Goal: Information Seeking & Learning: Find specific fact

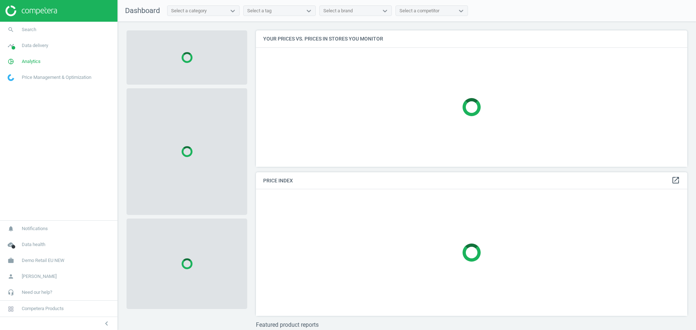
scroll to position [150, 438]
click at [66, 258] on link "work Demo Retail EU NEW" at bounding box center [58, 261] width 117 height 16
click at [23, 241] on span "Switch campaign" at bounding box center [24, 240] width 32 height 6
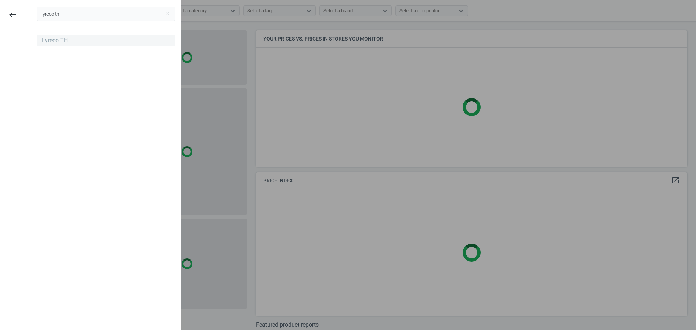
type input "lyreco th"
click at [57, 39] on div "Lyreco TH" at bounding box center [55, 41] width 26 height 8
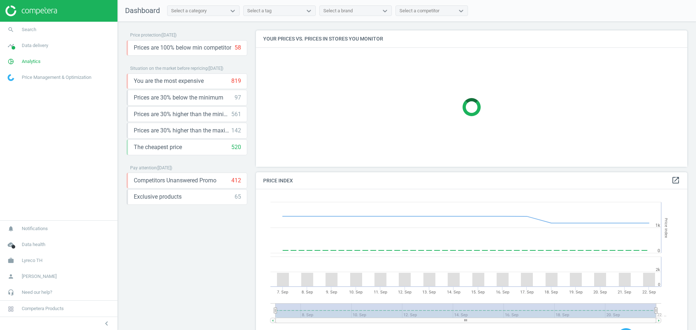
scroll to position [181, 438]
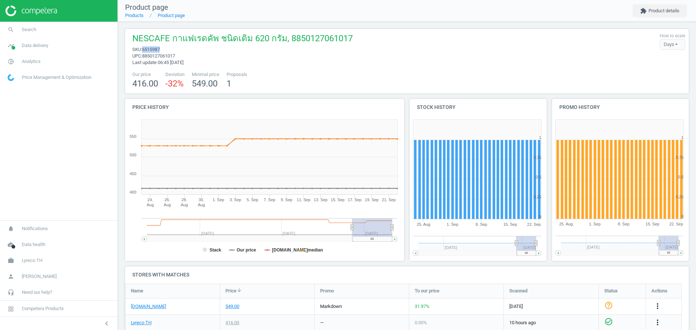
drag, startPoint x: 162, startPoint y: 49, endPoint x: 143, endPoint y: 51, distance: 18.7
click at [143, 51] on span "sku : 6515987" at bounding box center [242, 49] width 220 height 7
copy span "6515987"
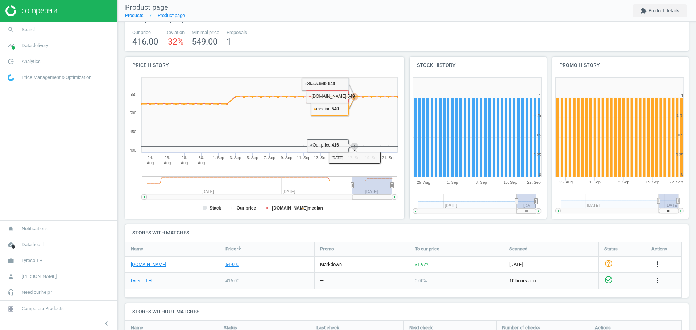
scroll to position [91, 0]
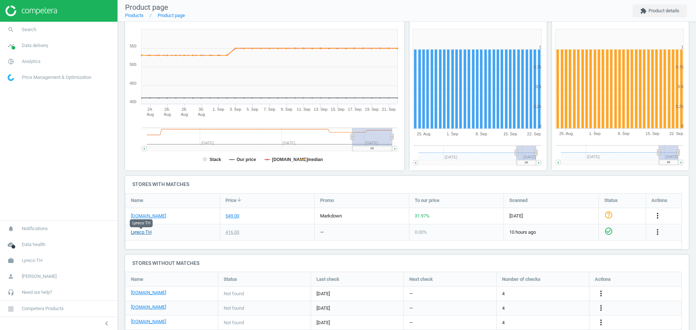
click at [145, 231] on link "Lyreco TH" at bounding box center [141, 232] width 21 height 7
drag, startPoint x: 238, startPoint y: 235, endPoint x: 224, endPoint y: 233, distance: 14.3
click at [224, 233] on div "416.00" at bounding box center [267, 233] width 94 height 16
copy div "416.00"
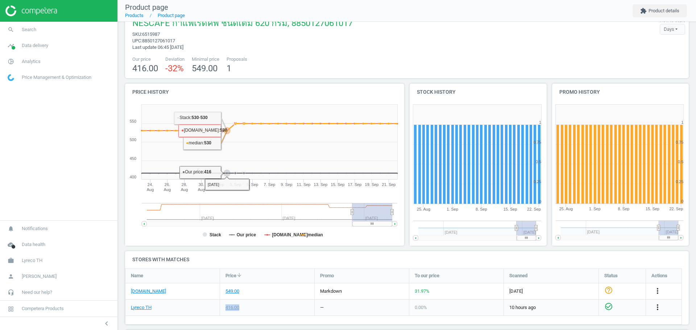
scroll to position [0, 0]
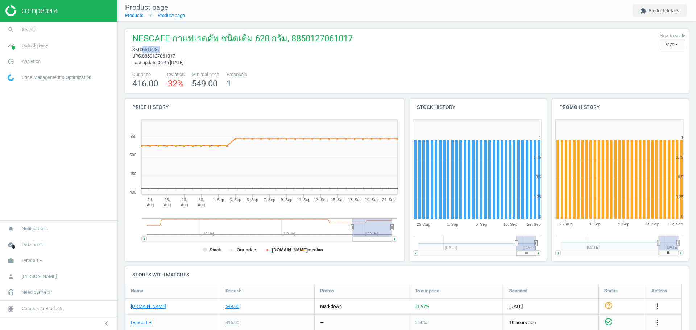
drag, startPoint x: 171, startPoint y: 51, endPoint x: 143, endPoint y: 50, distance: 27.9
click at [143, 50] on span "sku : 6515987" at bounding box center [242, 49] width 220 height 7
copy span "6515987"
click at [179, 46] on span "NESCAFE กาแฟเรดคัพ ชนิดเติม 620 กรัม, 8850127061017" at bounding box center [242, 40] width 220 height 14
drag, startPoint x: 161, startPoint y: 52, endPoint x: 143, endPoint y: 50, distance: 18.7
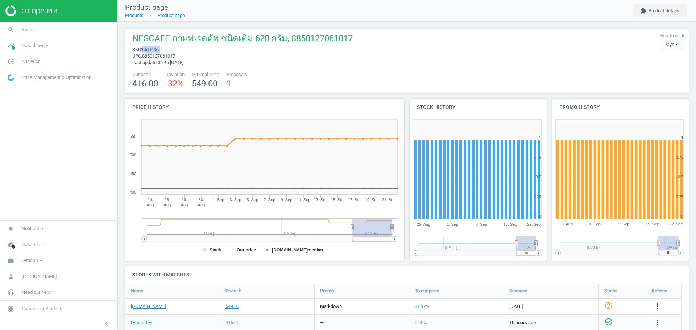
click at [143, 50] on div "NESCAFE กาแฟเรดคัพ ชนิดเติม 620 กรัม, 8850127061017 sku : 6515987 upc : 8850127…" at bounding box center [241, 49] width 224 height 33
copy span "6515987"
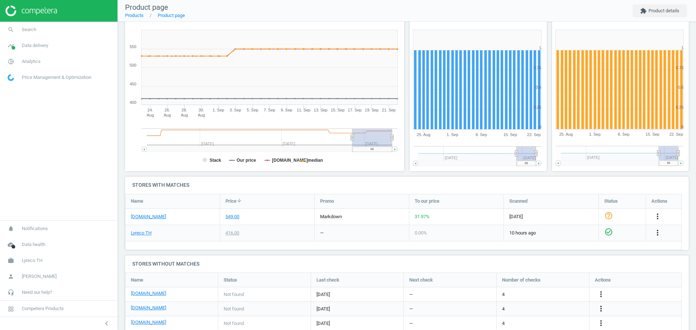
click at [438, 261] on h4 "Stores without matches" at bounding box center [406, 264] width 563 height 17
